Goal: Transaction & Acquisition: Purchase product/service

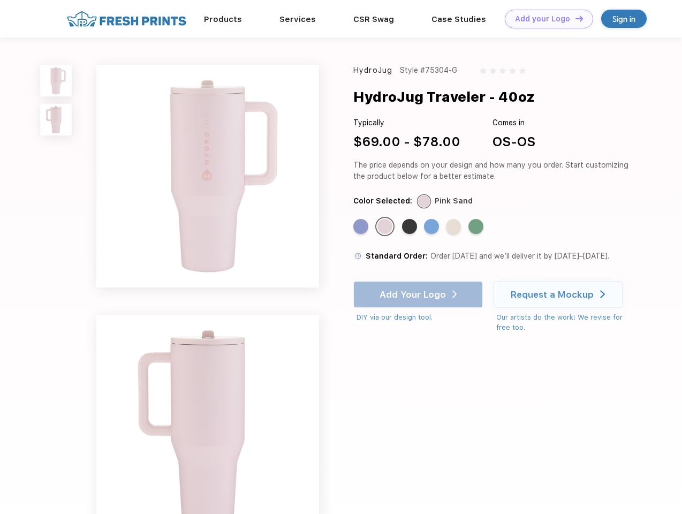
click at [545, 19] on link "Add your Logo Design Tool" at bounding box center [549, 19] width 88 height 19
click at [0, 0] on div "Design Tool" at bounding box center [0, 0] width 0 height 0
click at [575, 18] on link "Add your Logo Design Tool" at bounding box center [549, 19] width 88 height 19
click at [56, 80] on img at bounding box center [56, 81] width 32 height 32
click at [56, 120] on img at bounding box center [56, 120] width 32 height 32
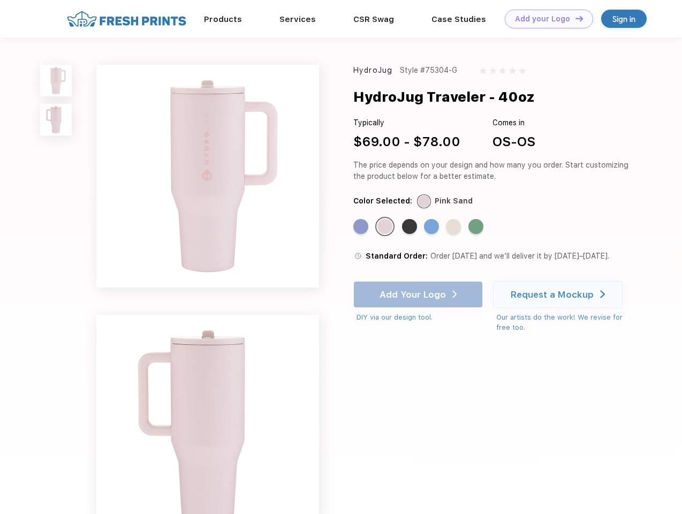
click at [362, 227] on div "Standard Color" at bounding box center [361, 226] width 15 height 15
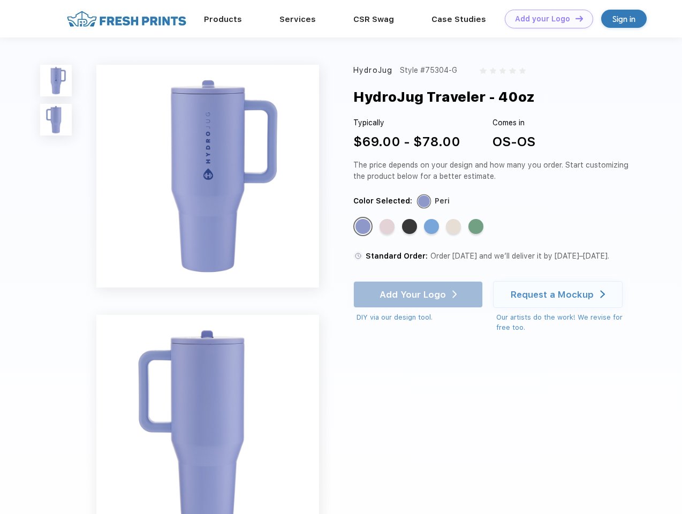
click at [386, 227] on div "Standard Color" at bounding box center [387, 226] width 15 height 15
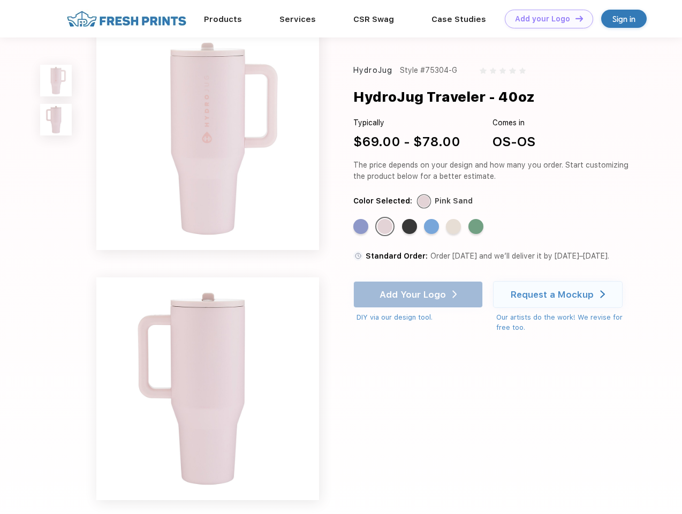
scroll to position [182, 0]
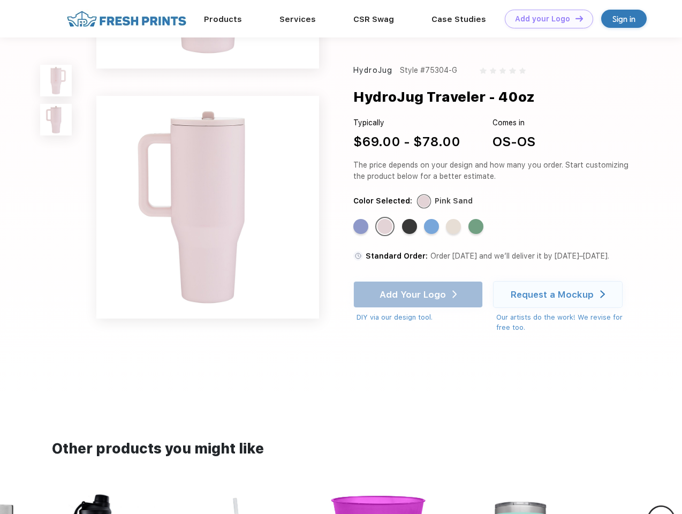
click at [411, 227] on div "Standard Color" at bounding box center [409, 226] width 15 height 15
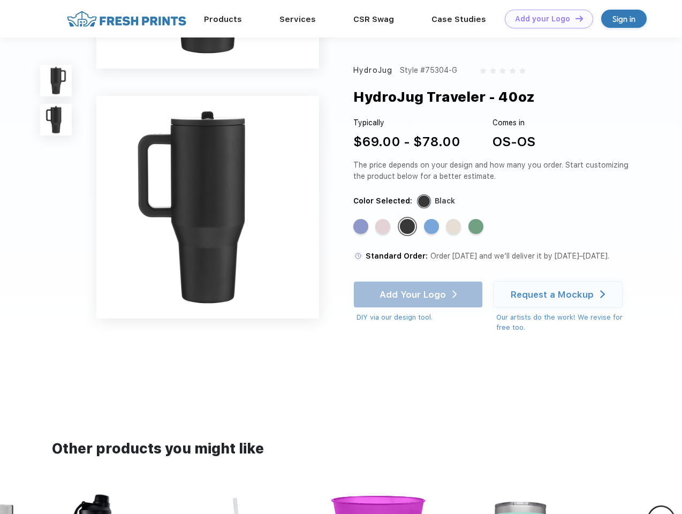
click at [433, 227] on div "Standard Color" at bounding box center [431, 226] width 15 height 15
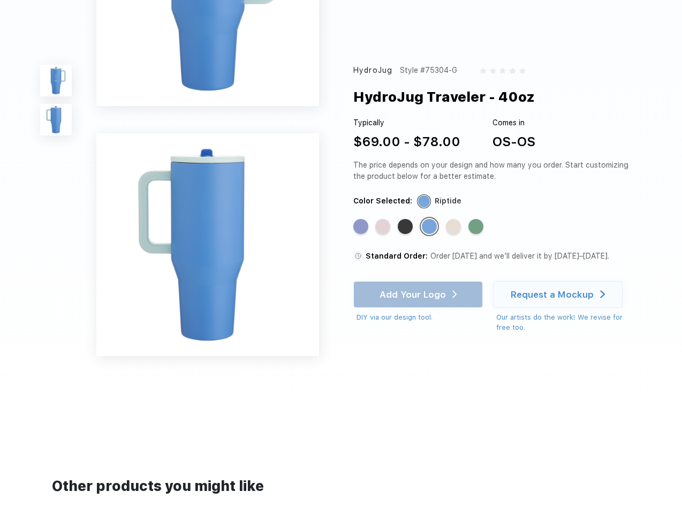
scroll to position [0, 0]
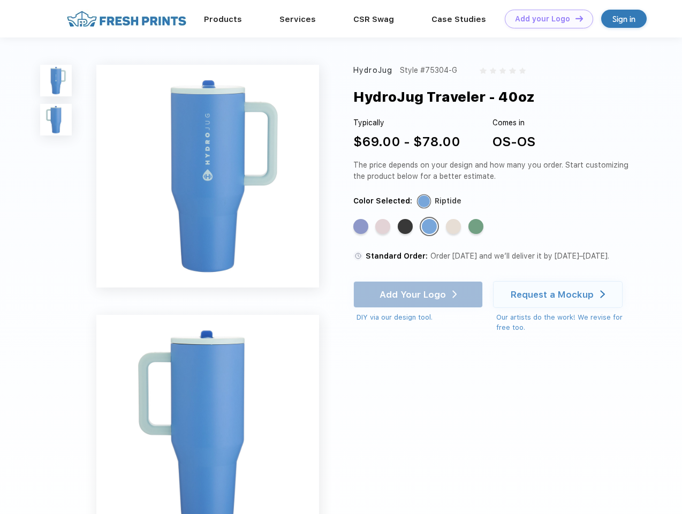
click at [455, 227] on div "Standard Color" at bounding box center [453, 226] width 15 height 15
